Goal: Find specific page/section: Find specific page/section

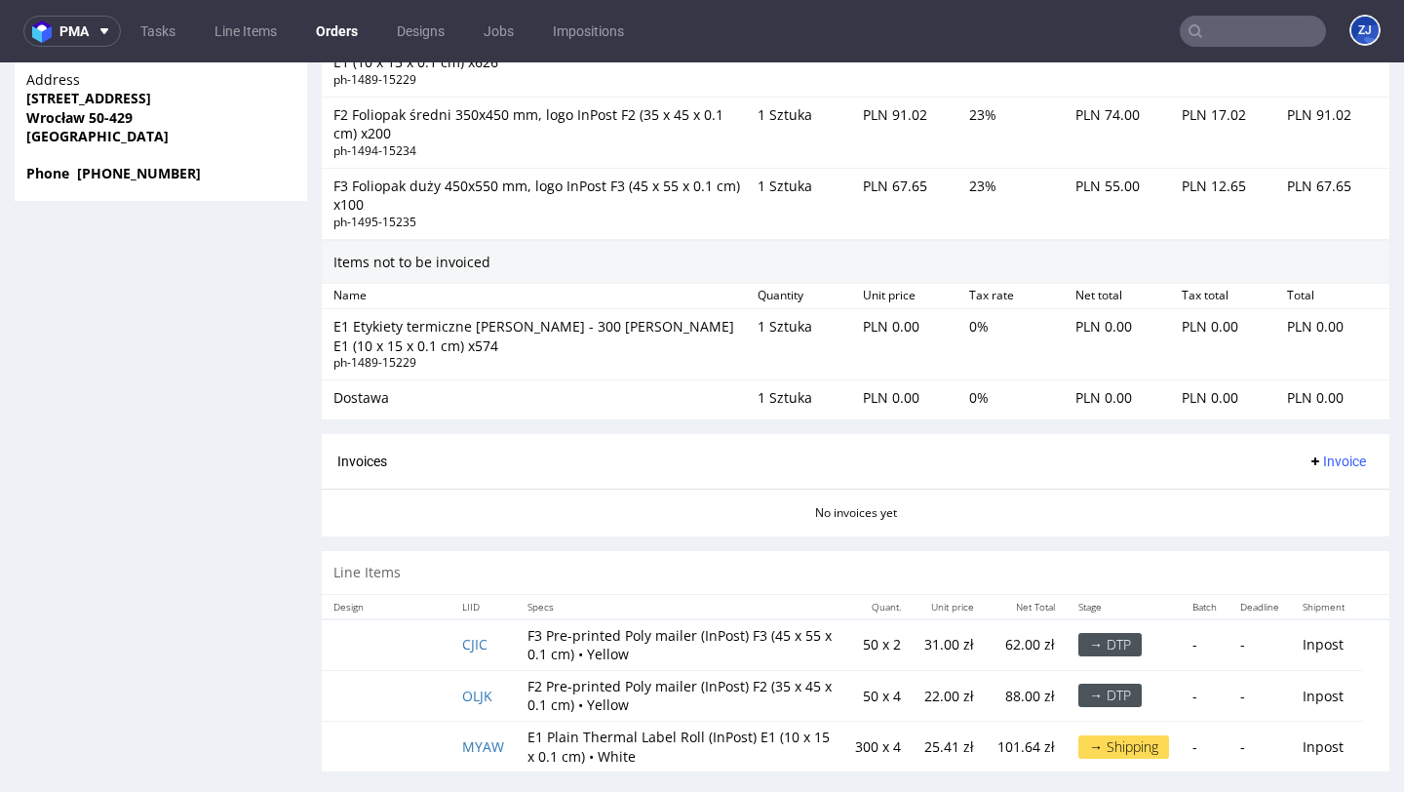
scroll to position [5, 0]
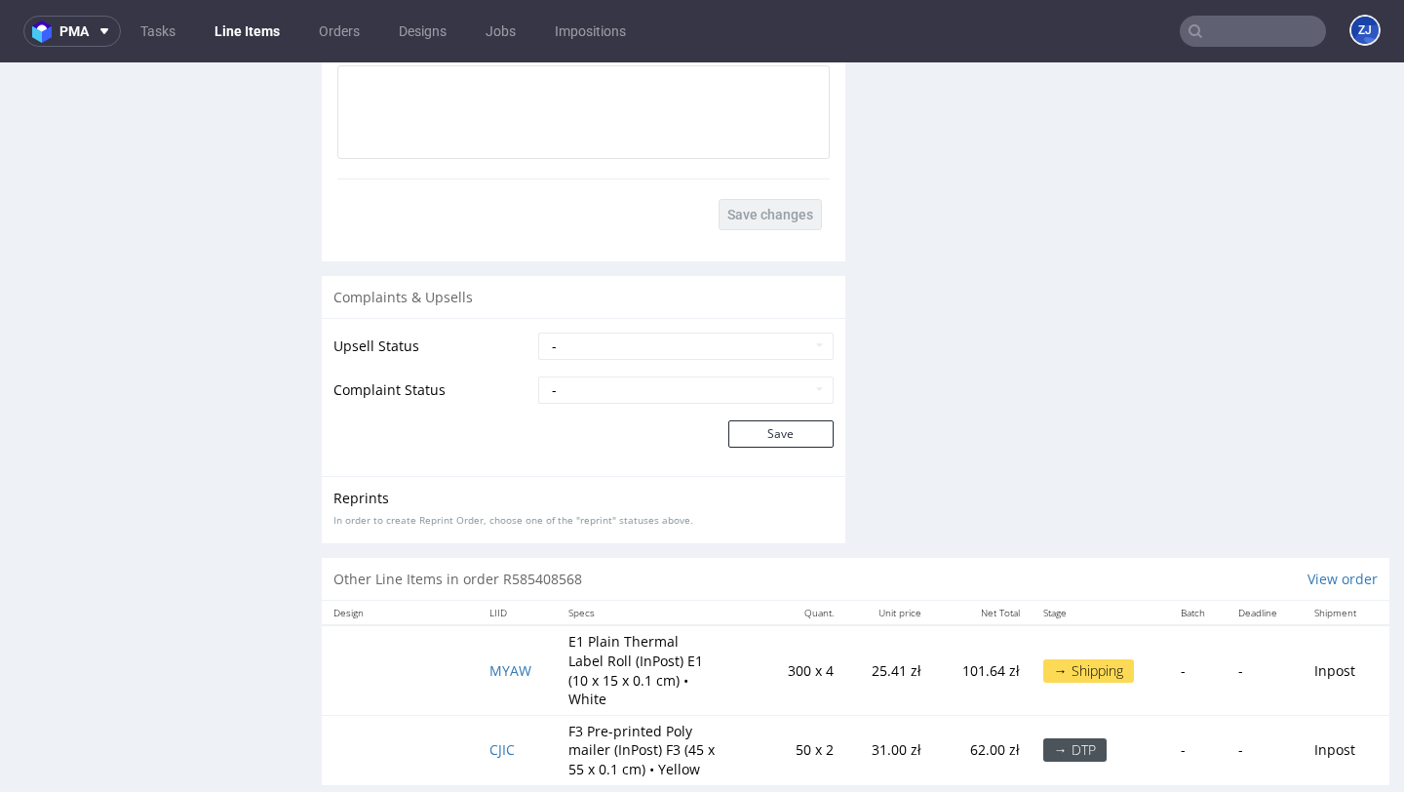
scroll to position [2568, 0]
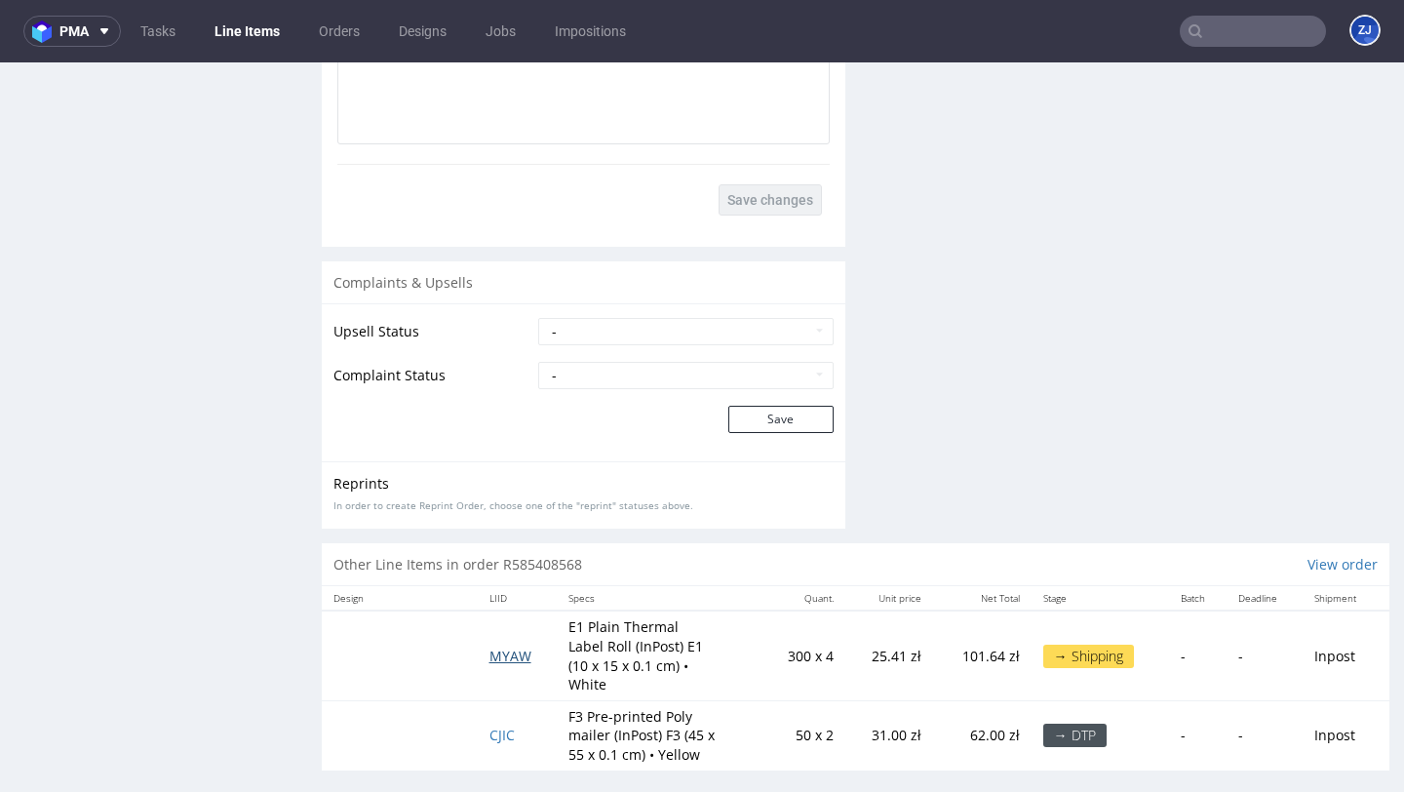
click at [501, 648] on span "MYAW" at bounding box center [510, 655] width 42 height 19
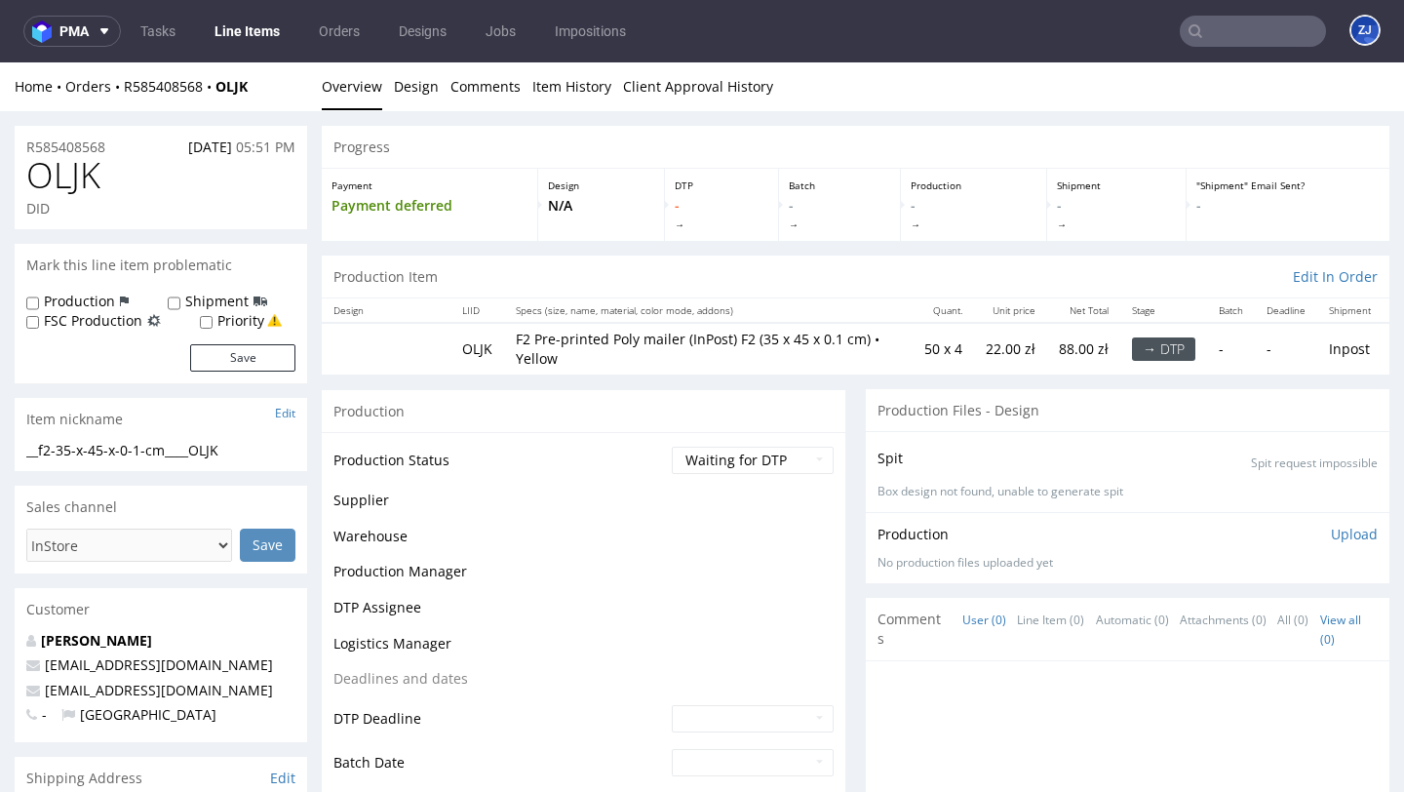
scroll to position [1472, 0]
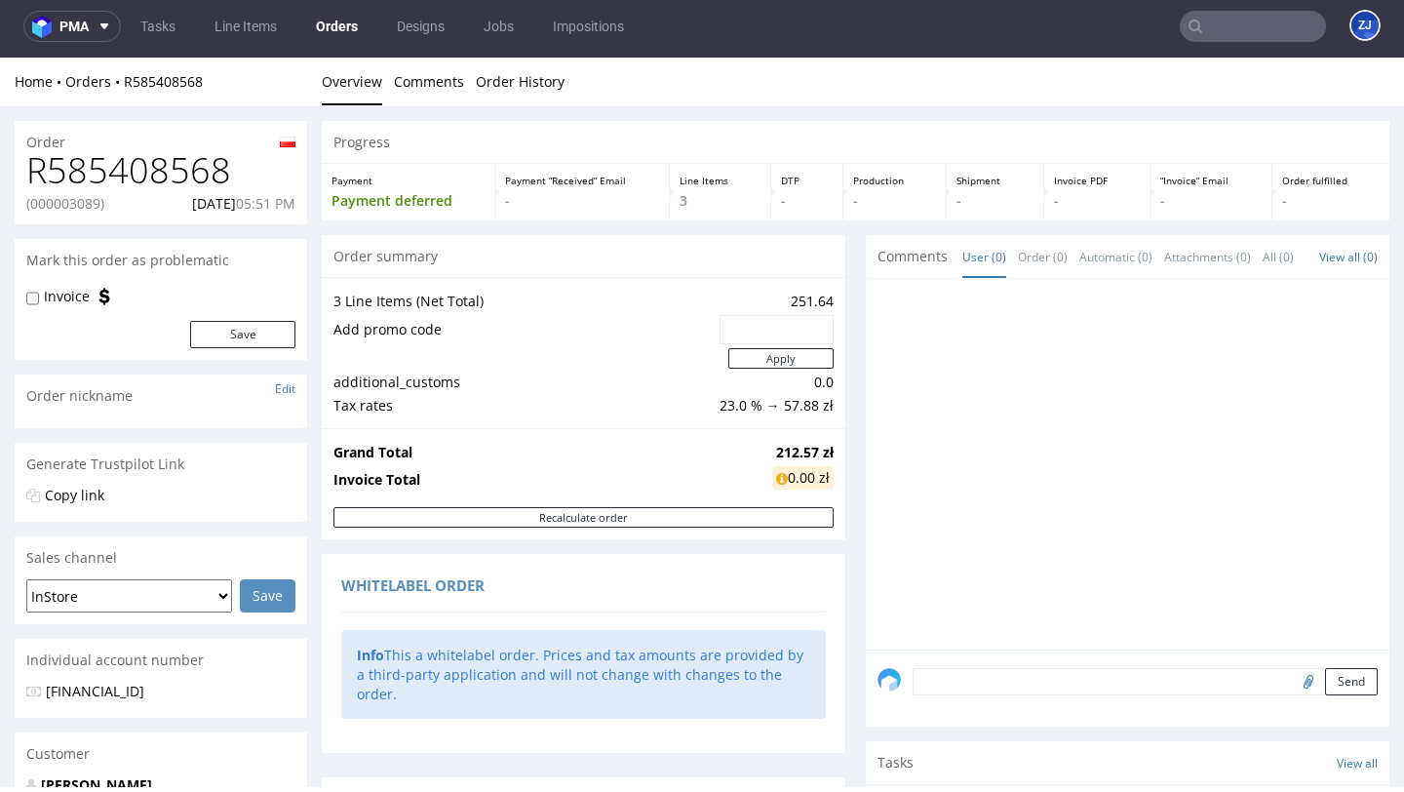
scroll to position [903, 0]
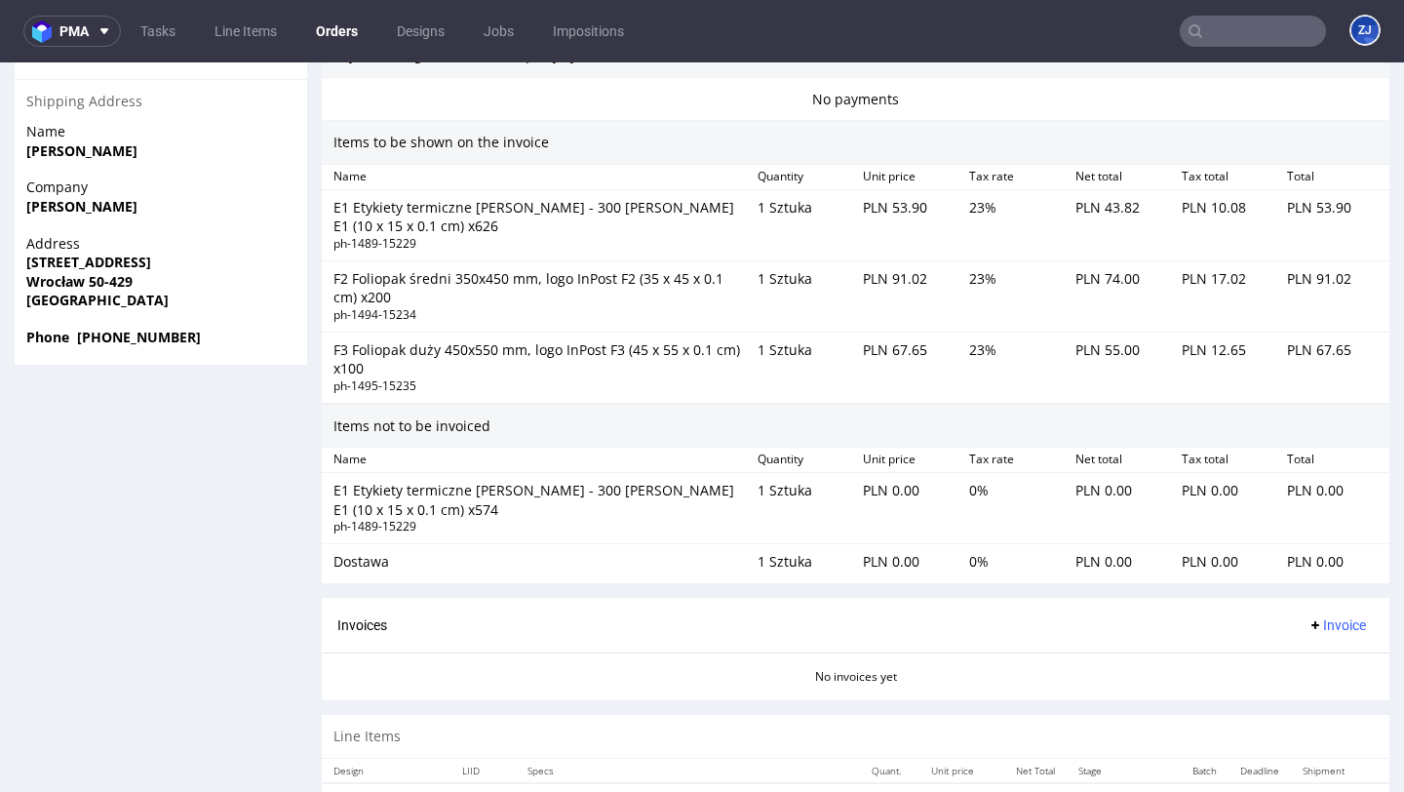
scroll to position [1429, 0]
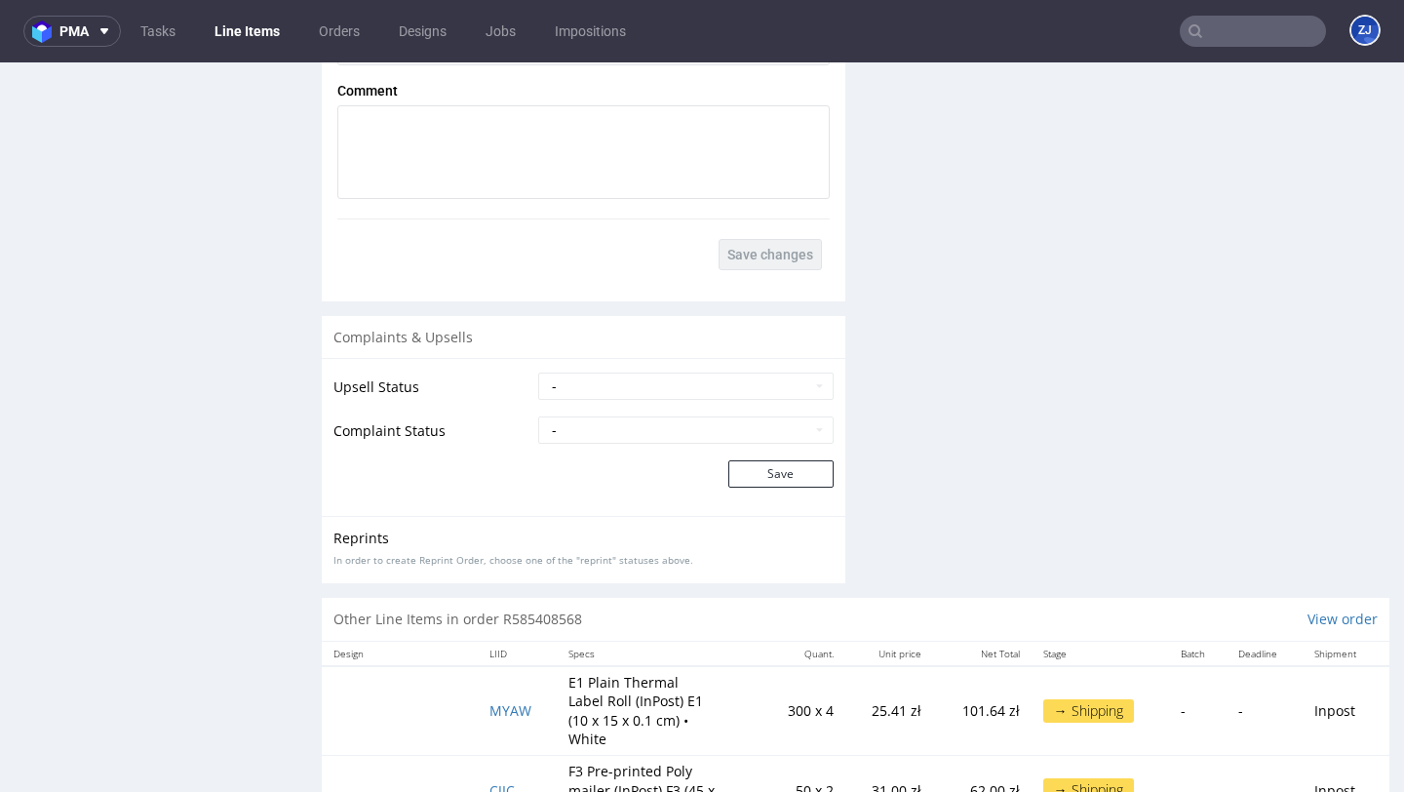
scroll to position [2672, 0]
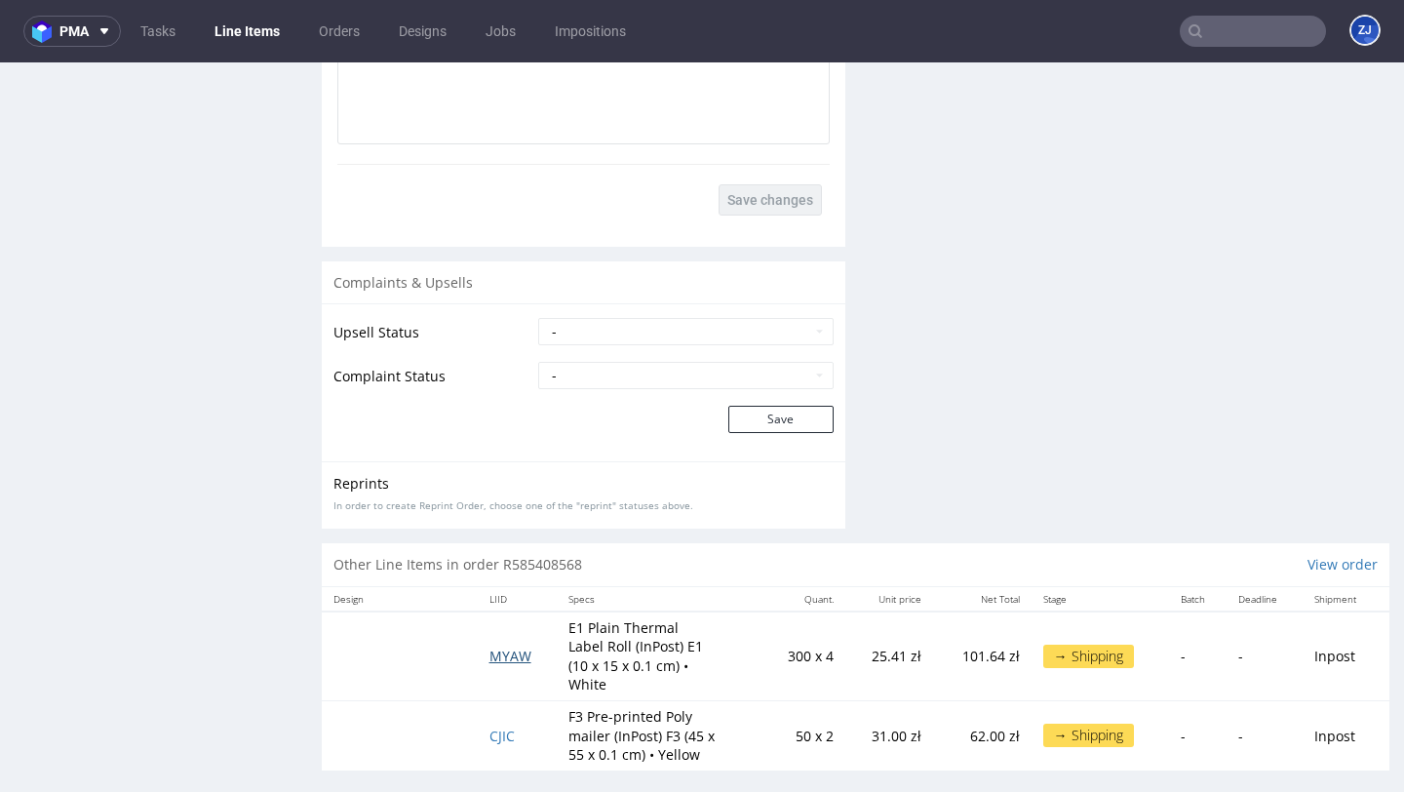
click at [497, 648] on span "MYAW" at bounding box center [510, 655] width 42 height 19
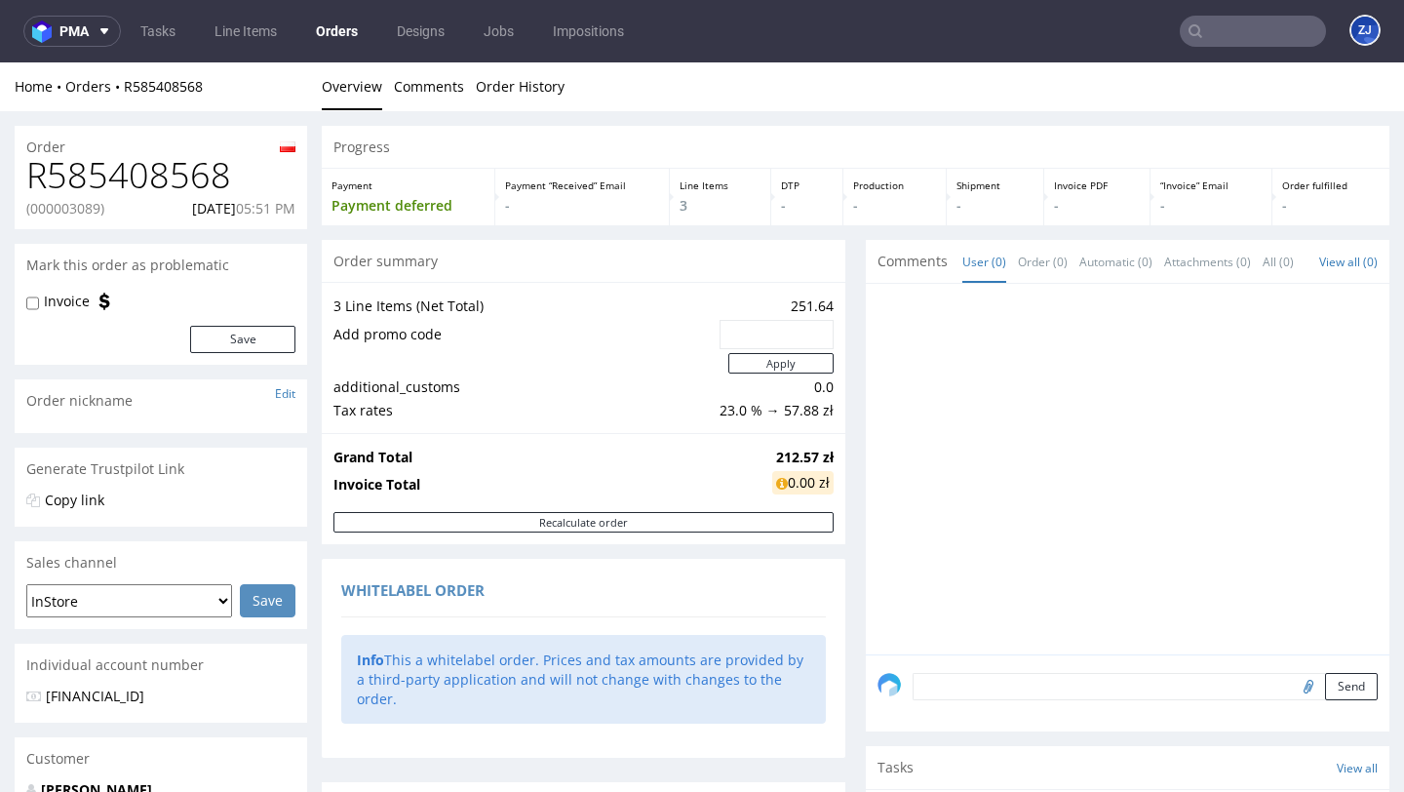
click at [325, 40] on link "Orders" at bounding box center [336, 31] width 65 height 31
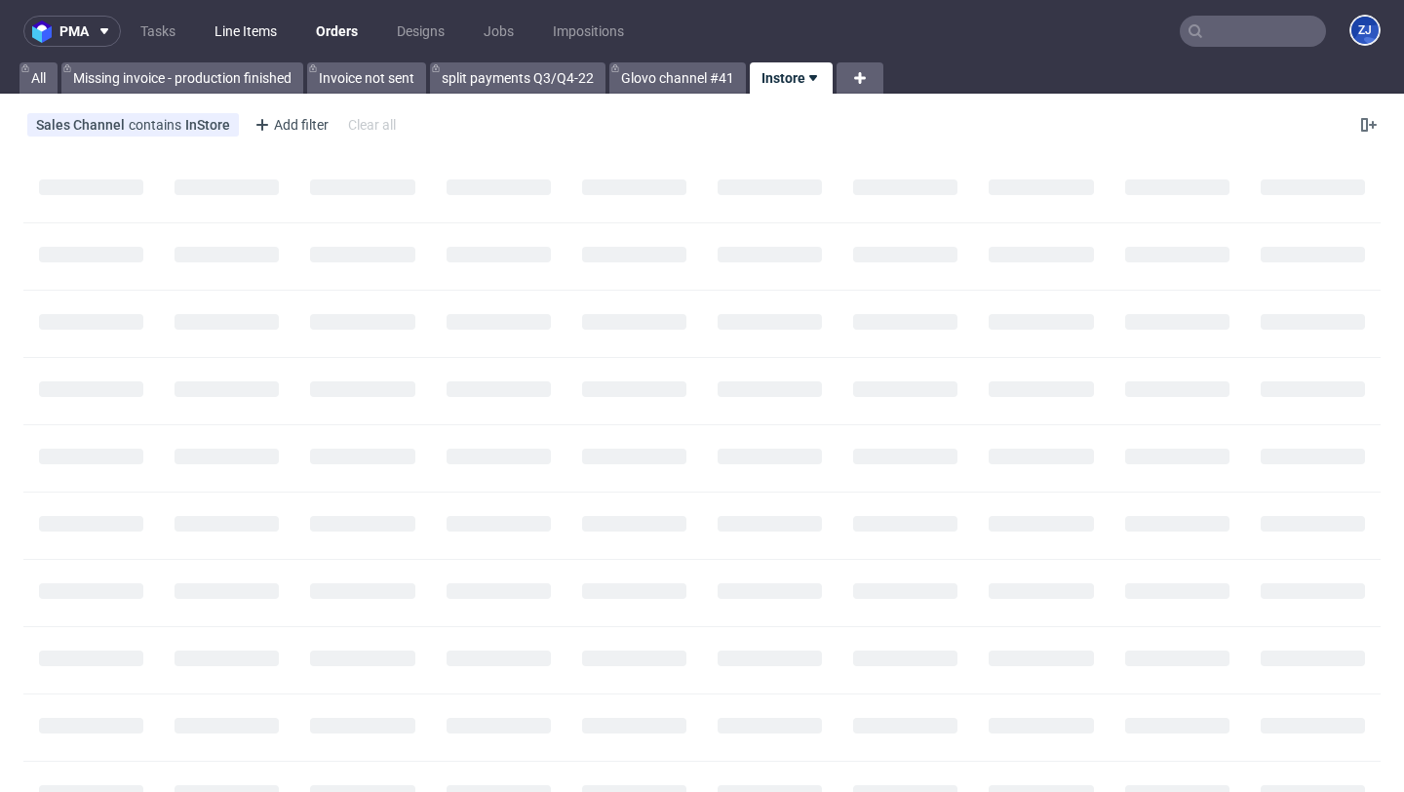
click at [247, 41] on link "Line Items" at bounding box center [246, 31] width 86 height 31
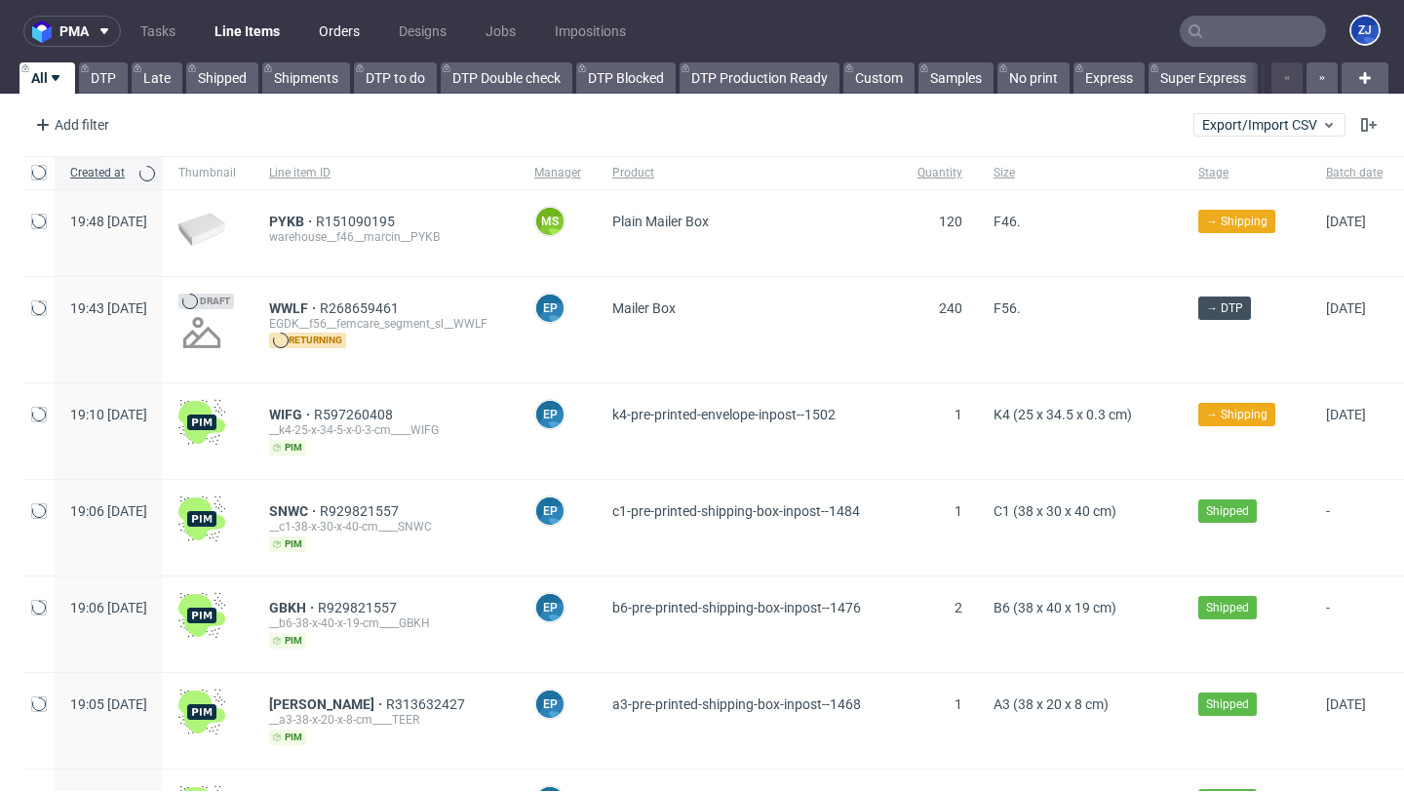
click at [337, 39] on link "Orders" at bounding box center [339, 31] width 64 height 31
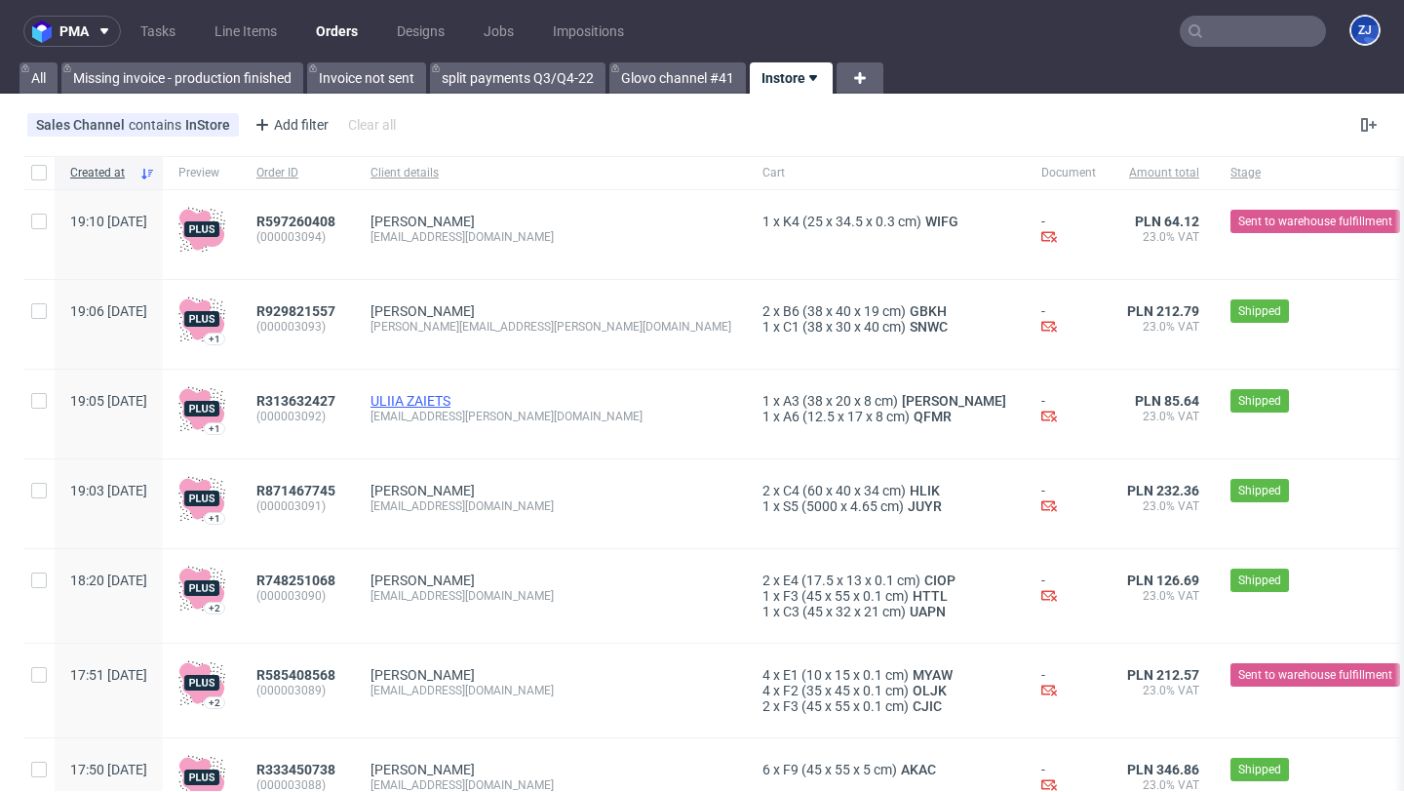
click at [450, 407] on link "ULIIA ZAIETS" at bounding box center [410, 401] width 80 height 16
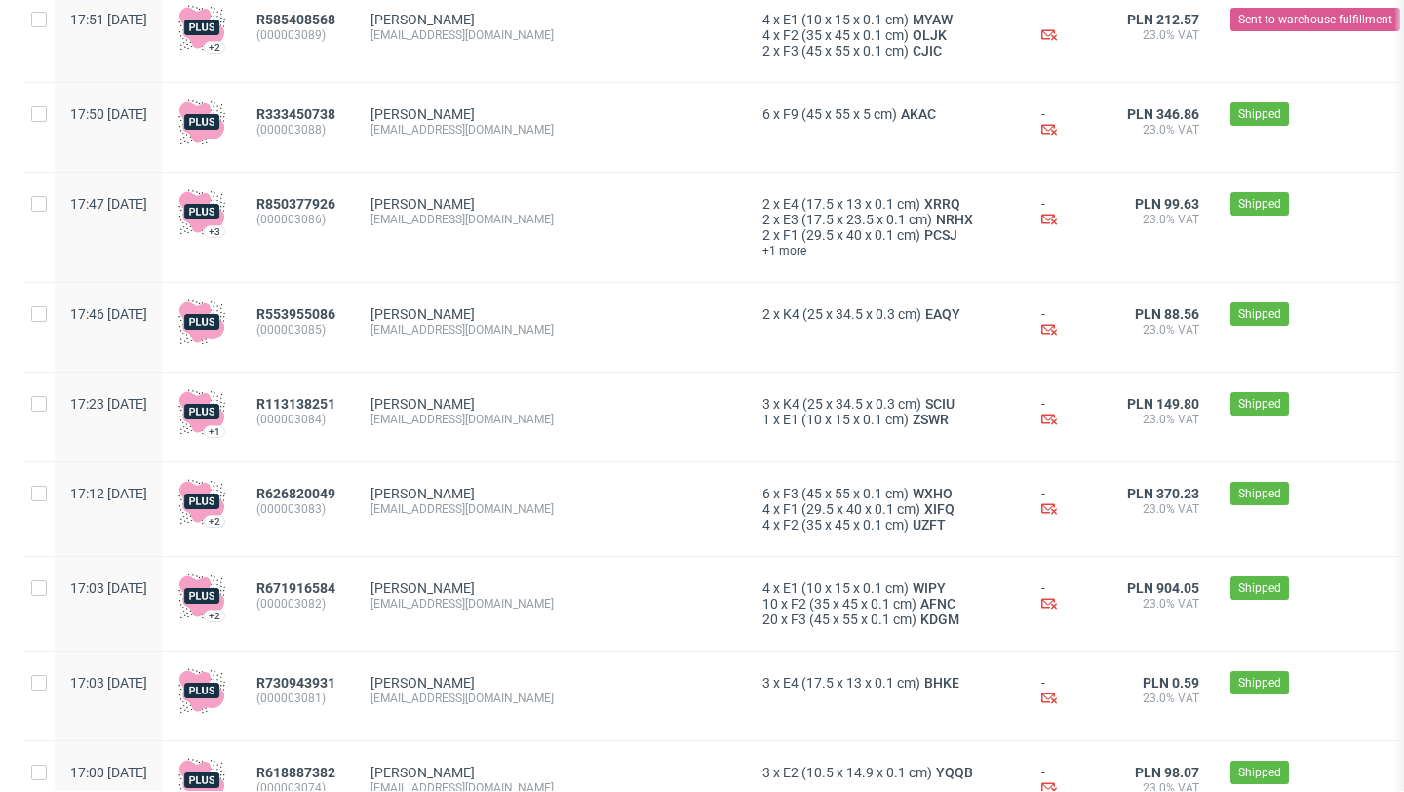
scroll to position [81, 0]
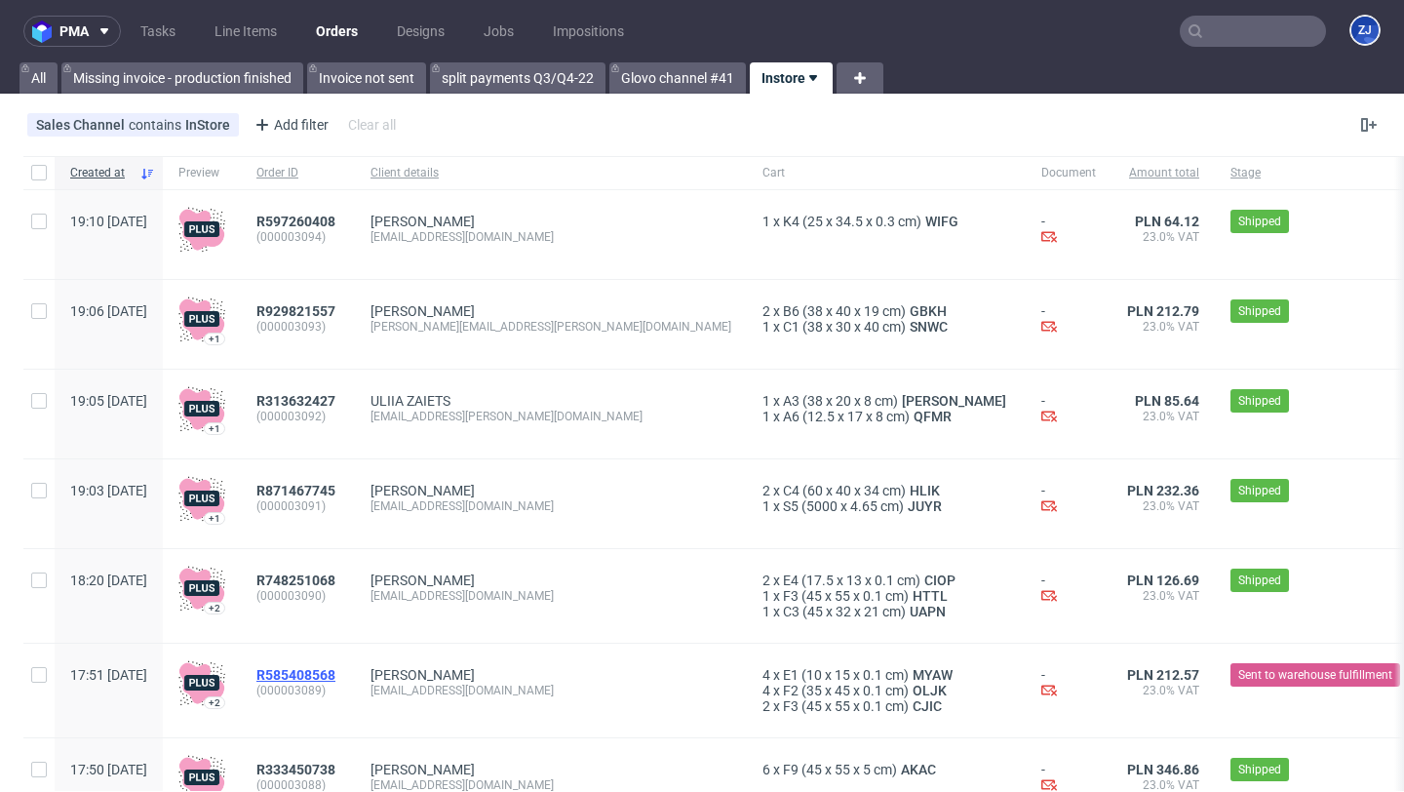
click at [335, 673] on span "R585408568" at bounding box center [295, 675] width 79 height 16
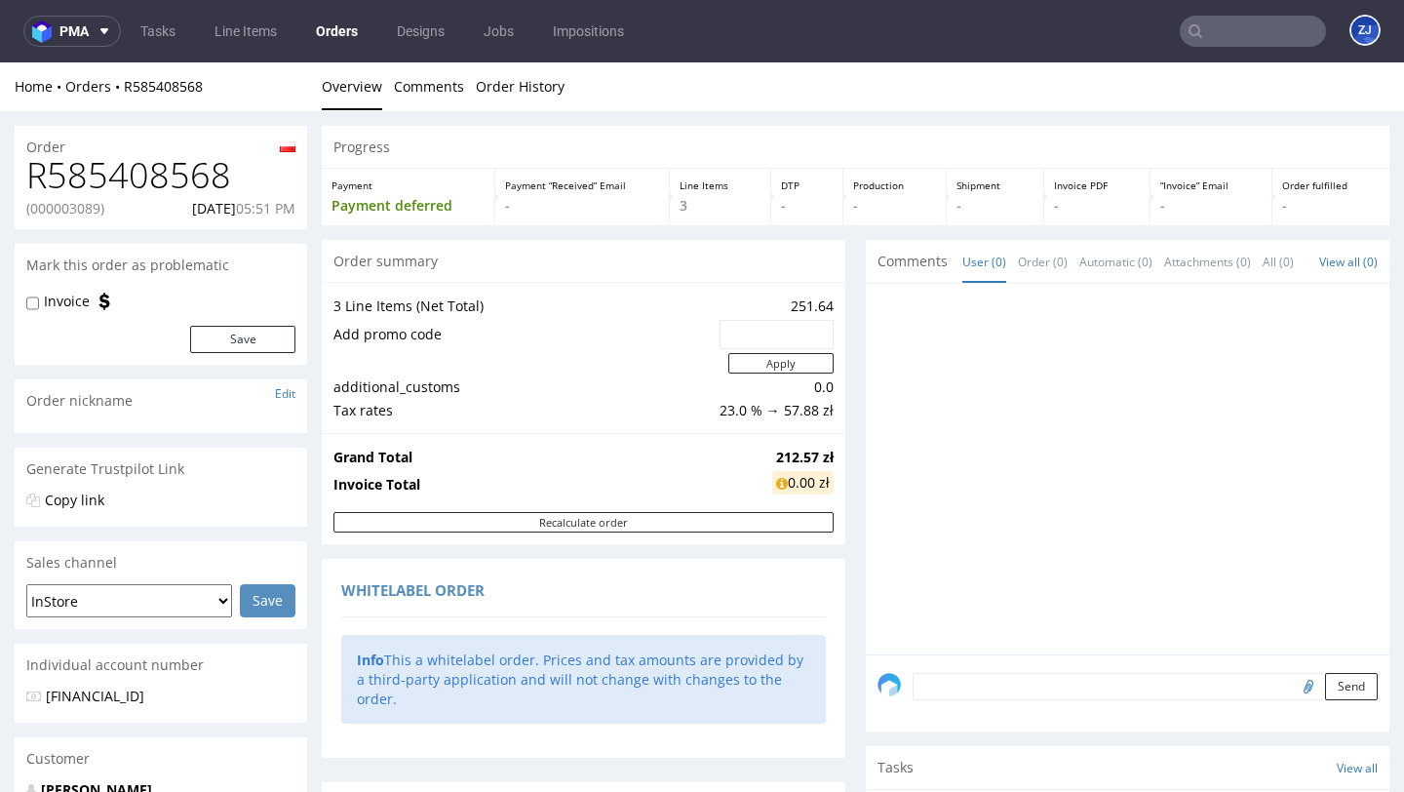
click at [119, 168] on h1 "R585408568" at bounding box center [160, 175] width 269 height 39
copy h1 "R585408568"
